Goal: Information Seeking & Learning: Learn about a topic

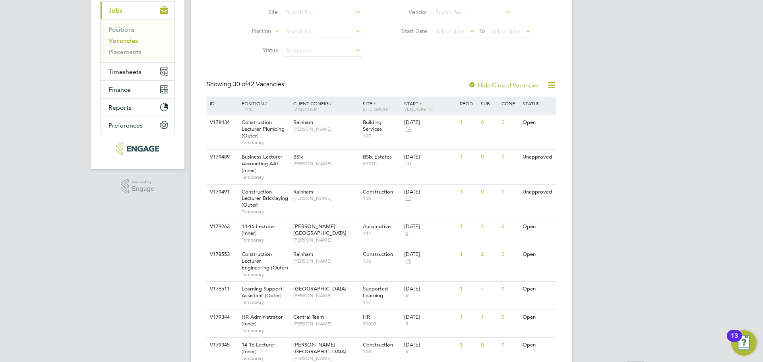
scroll to position [199, 0]
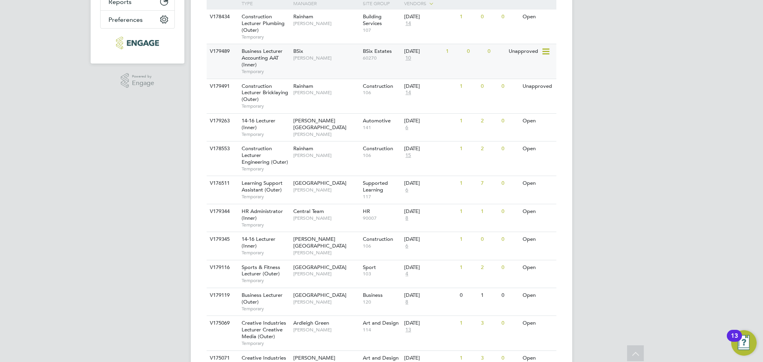
click at [332, 64] on div "BSix Kerry Baker" at bounding box center [325, 54] width 69 height 21
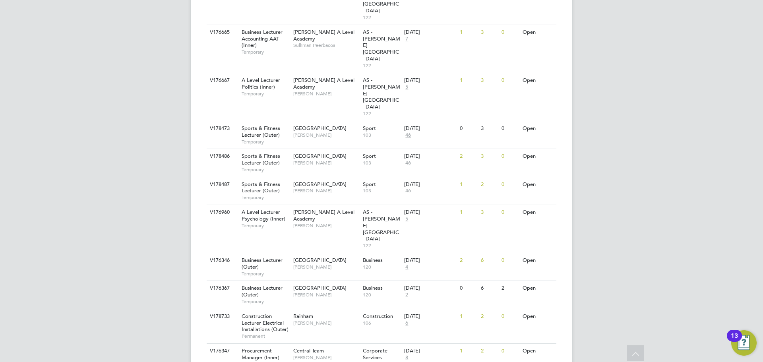
scroll to position [805, 0]
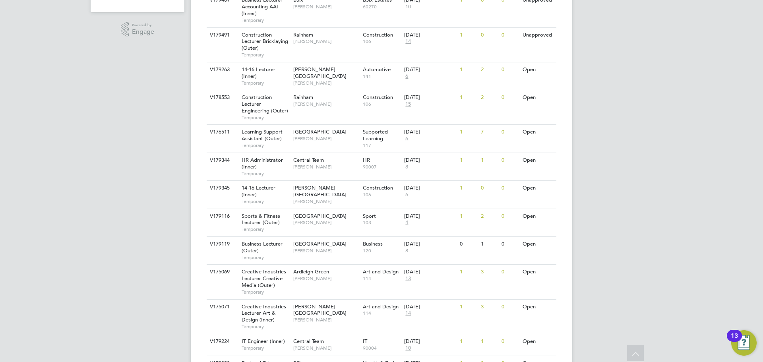
scroll to position [0, 0]
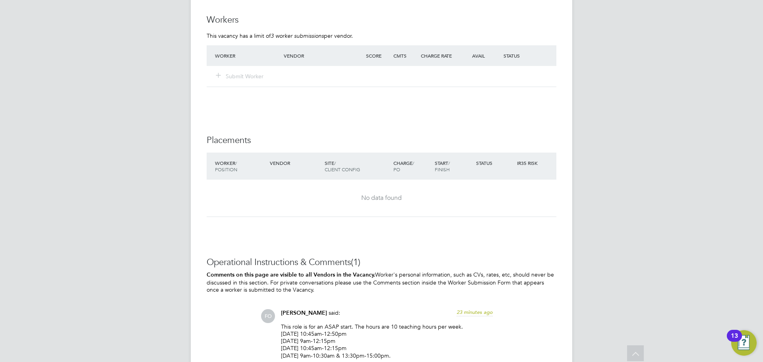
scroll to position [1509, 0]
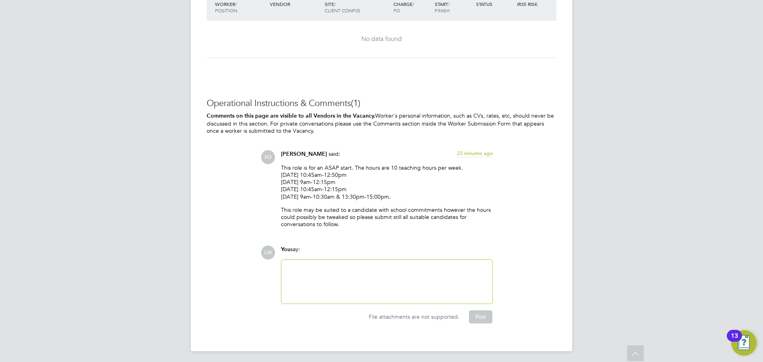
drag, startPoint x: 388, startPoint y: 192, endPoint x: 280, endPoint y: 170, distance: 110.7
click at [280, 170] on div "Francesca O'Riordan said: 23 minutes ago This role is for an ASAP start. The ho…" at bounding box center [387, 192] width 220 height 84
copy p "This role is for an ASAP start. The hours are 10 teaching hours per week. Monda…"
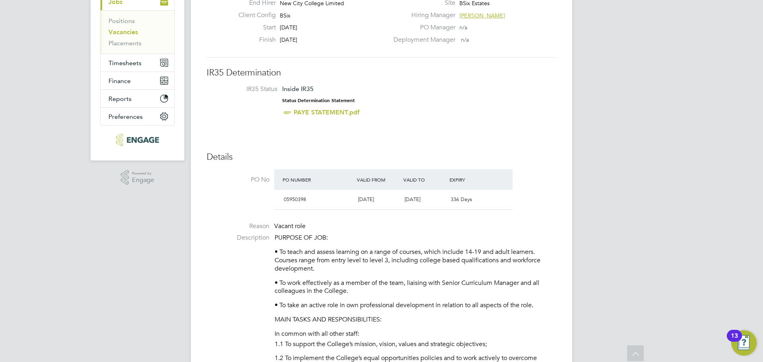
scroll to position [40, 0]
